Goal: Information Seeking & Learning: Learn about a topic

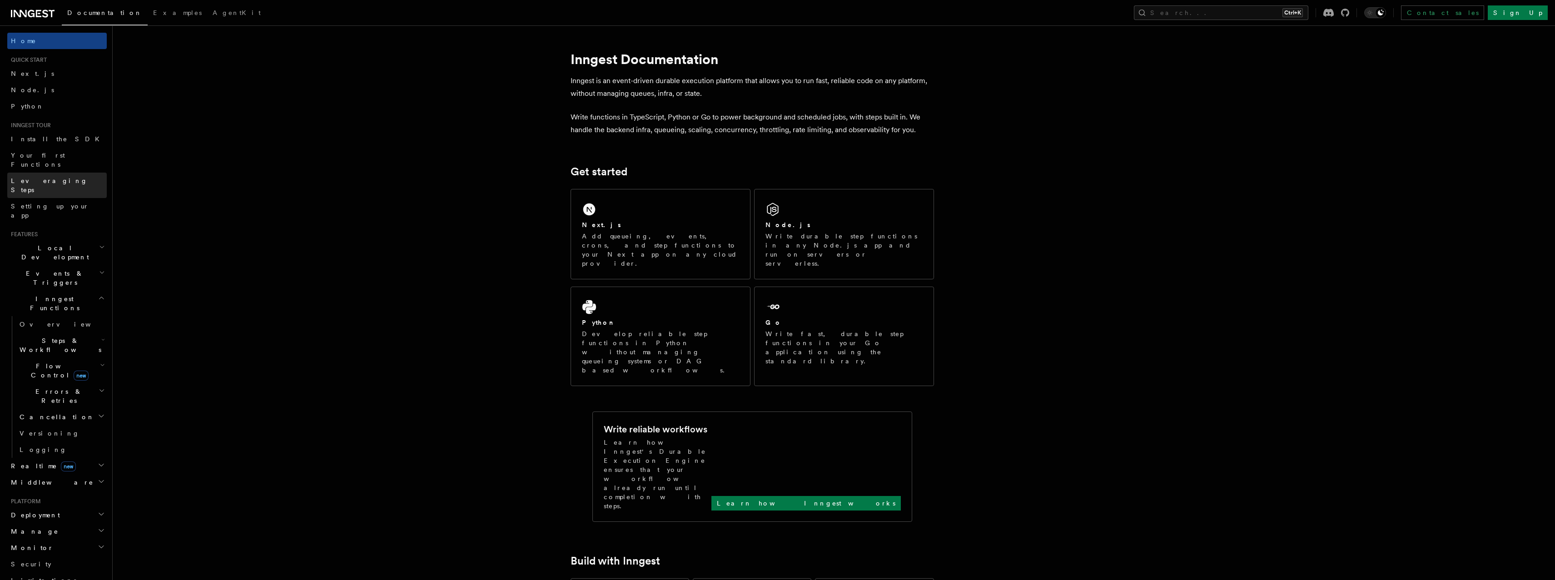
click at [48, 177] on span "Leveraging Steps" at bounding box center [49, 185] width 77 height 16
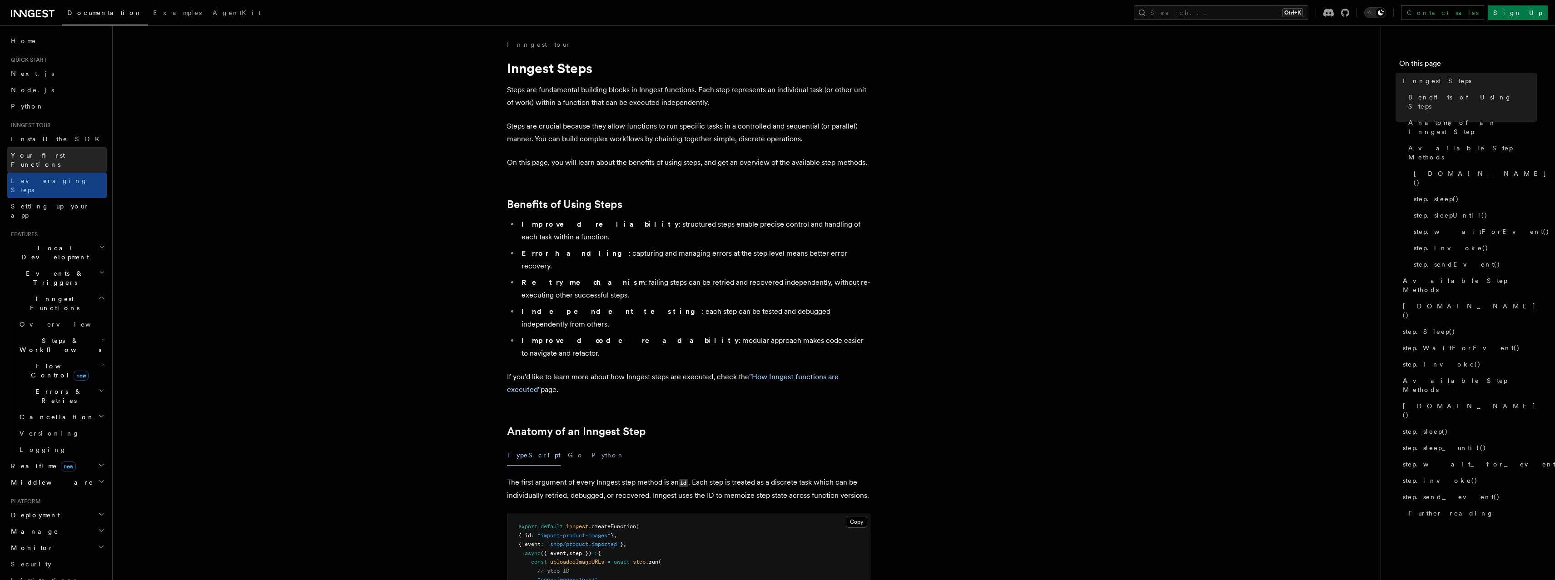
click at [14, 152] on span "Your first Functions" at bounding box center [38, 160] width 54 height 16
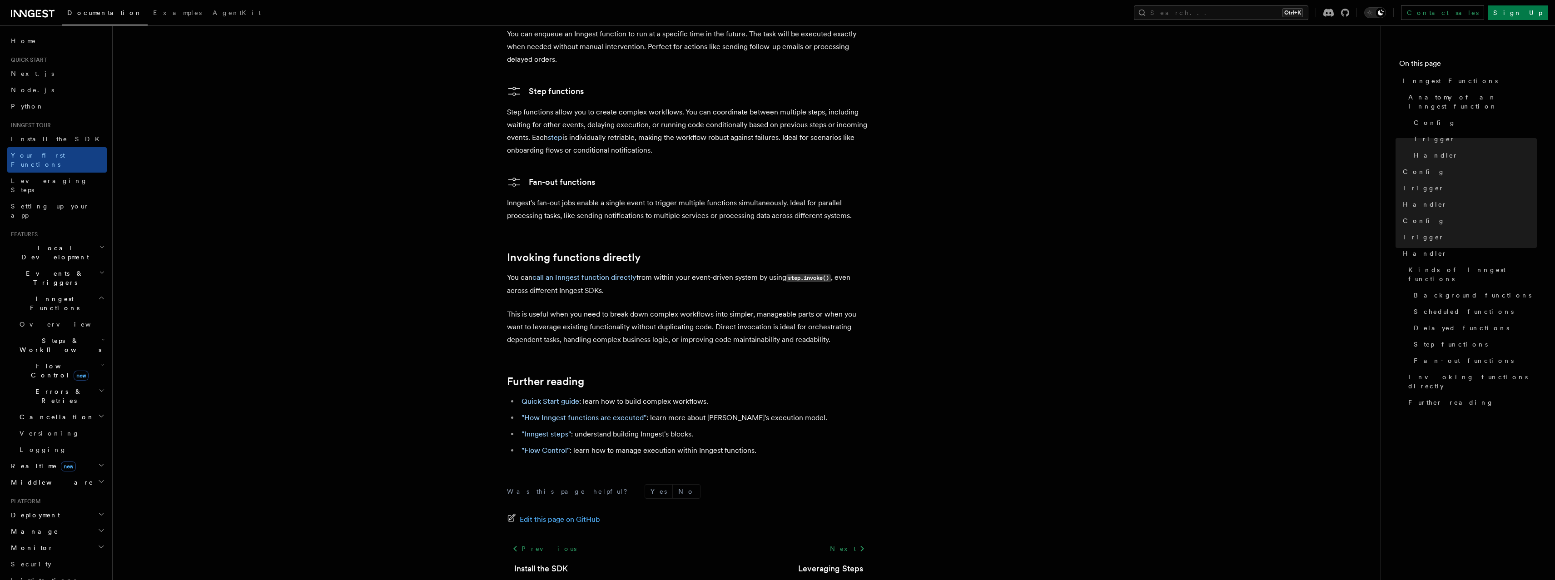
scroll to position [1647, 0]
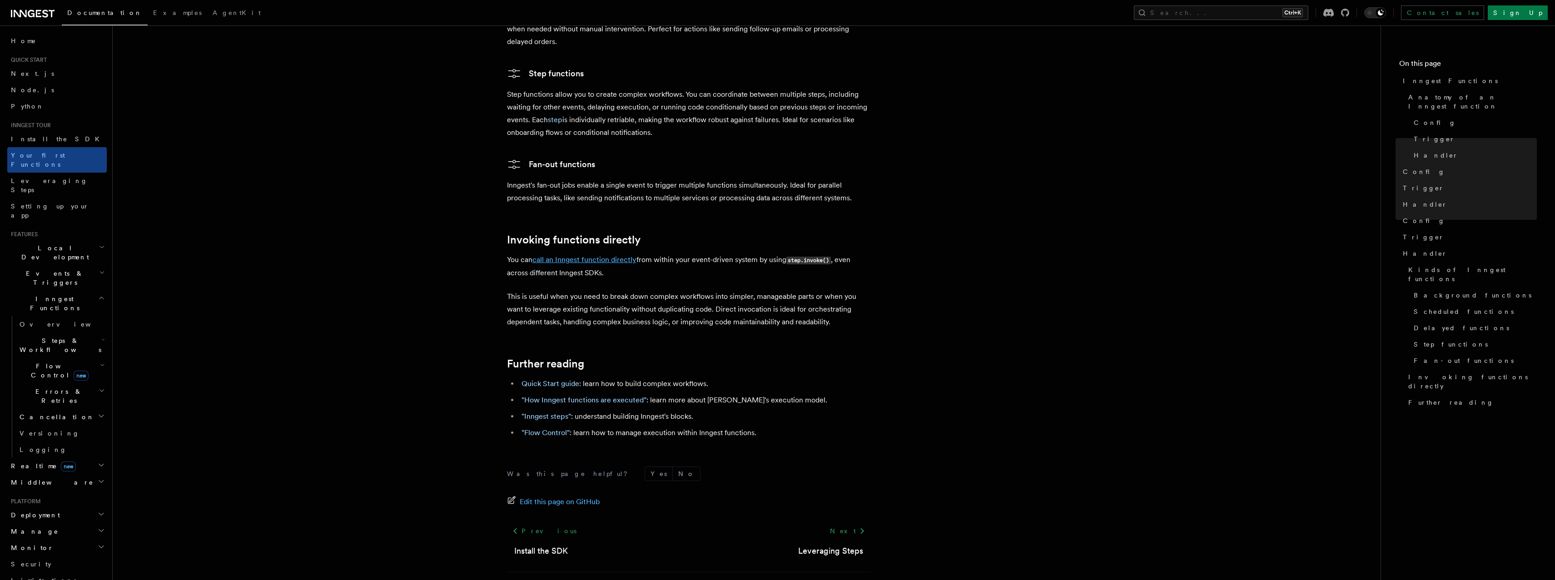
click at [582, 255] on link "call an Inngest function directly" at bounding box center [584, 259] width 104 height 9
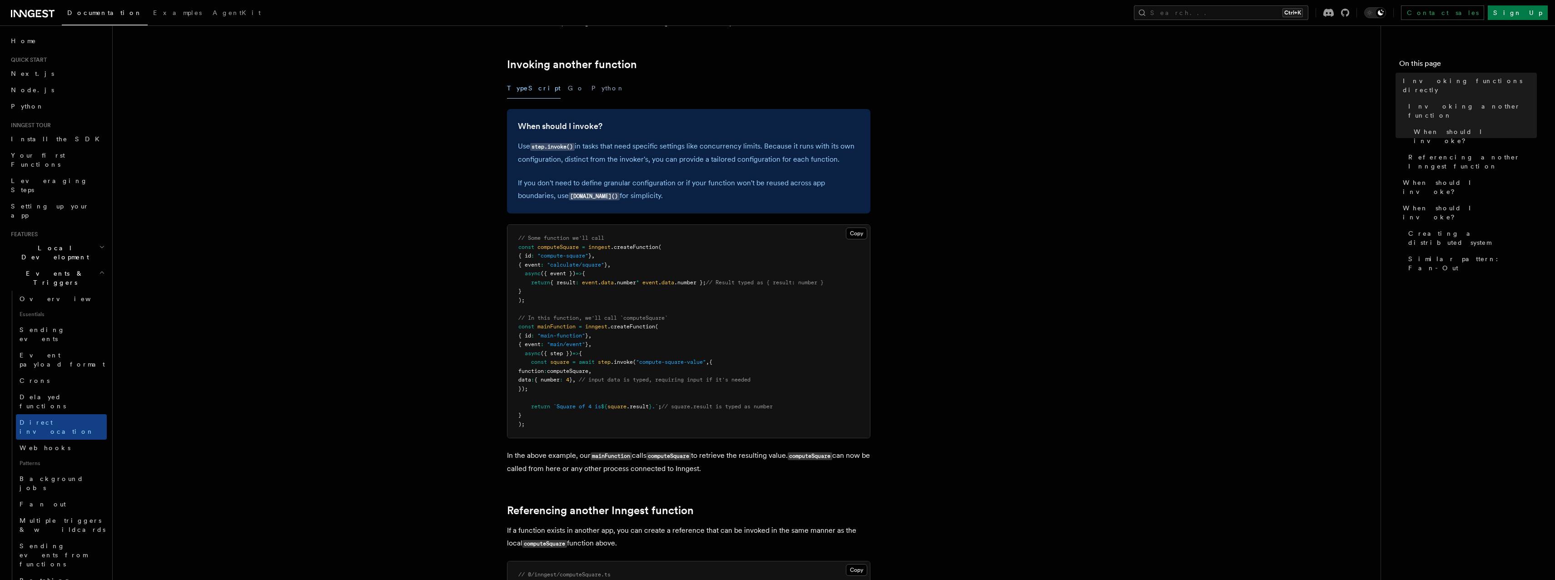
scroll to position [164, 0]
